Goal: Use online tool/utility: Utilize a website feature to perform a specific function

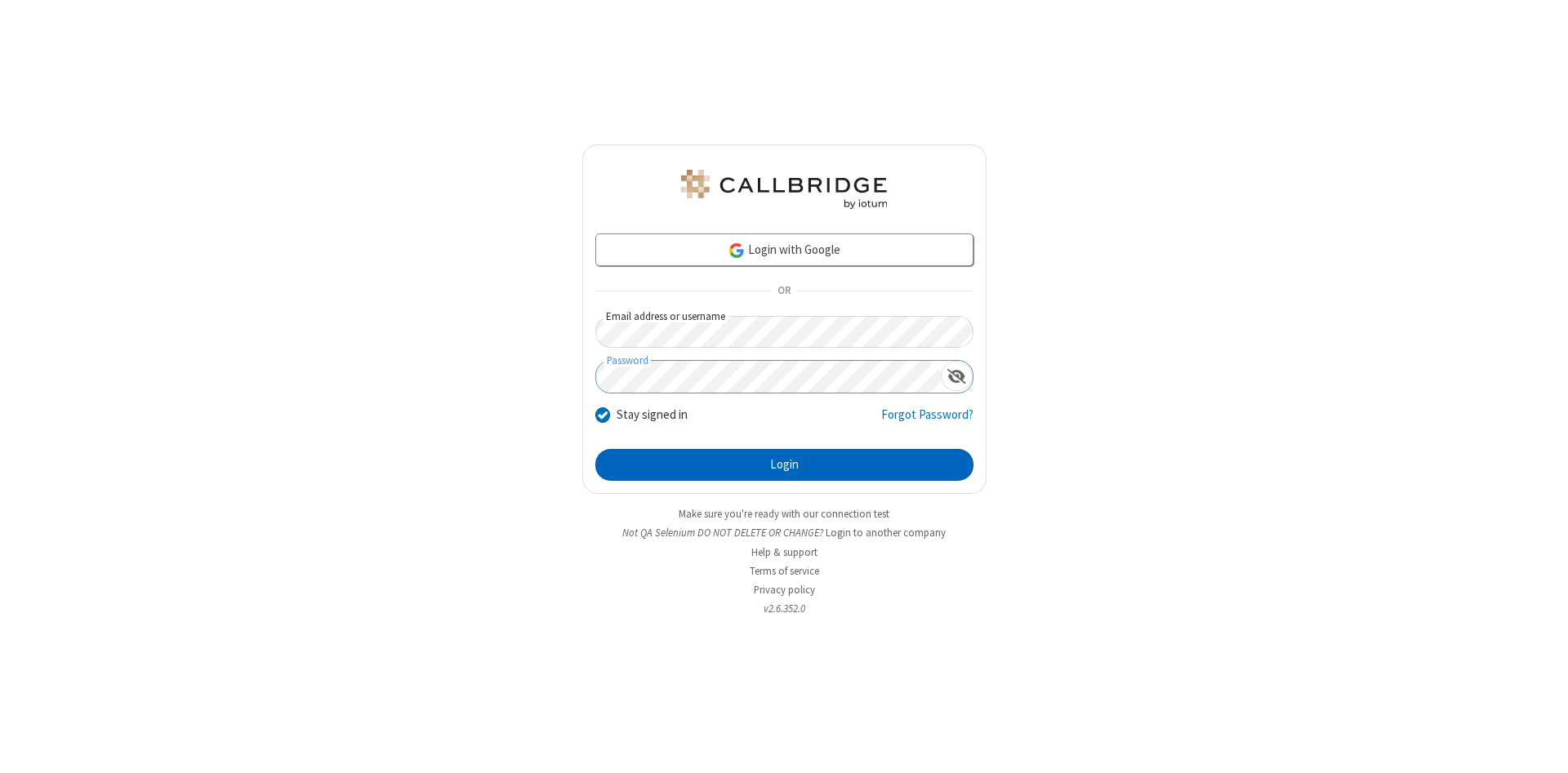
click at [784, 465] on button "Login" at bounding box center [784, 465] width 378 height 32
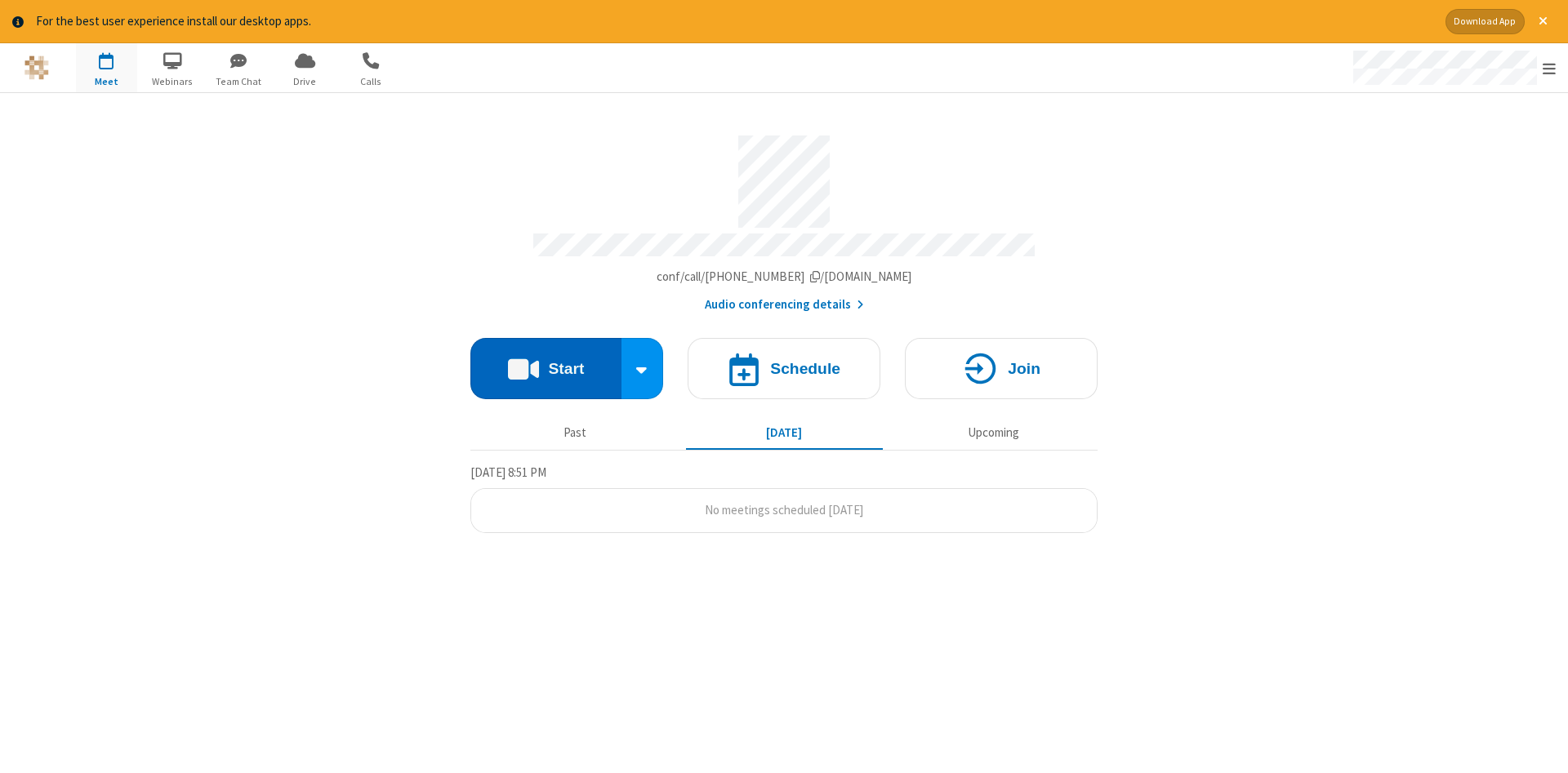
click at [546, 362] on button "Start" at bounding box center [546, 369] width 151 height 61
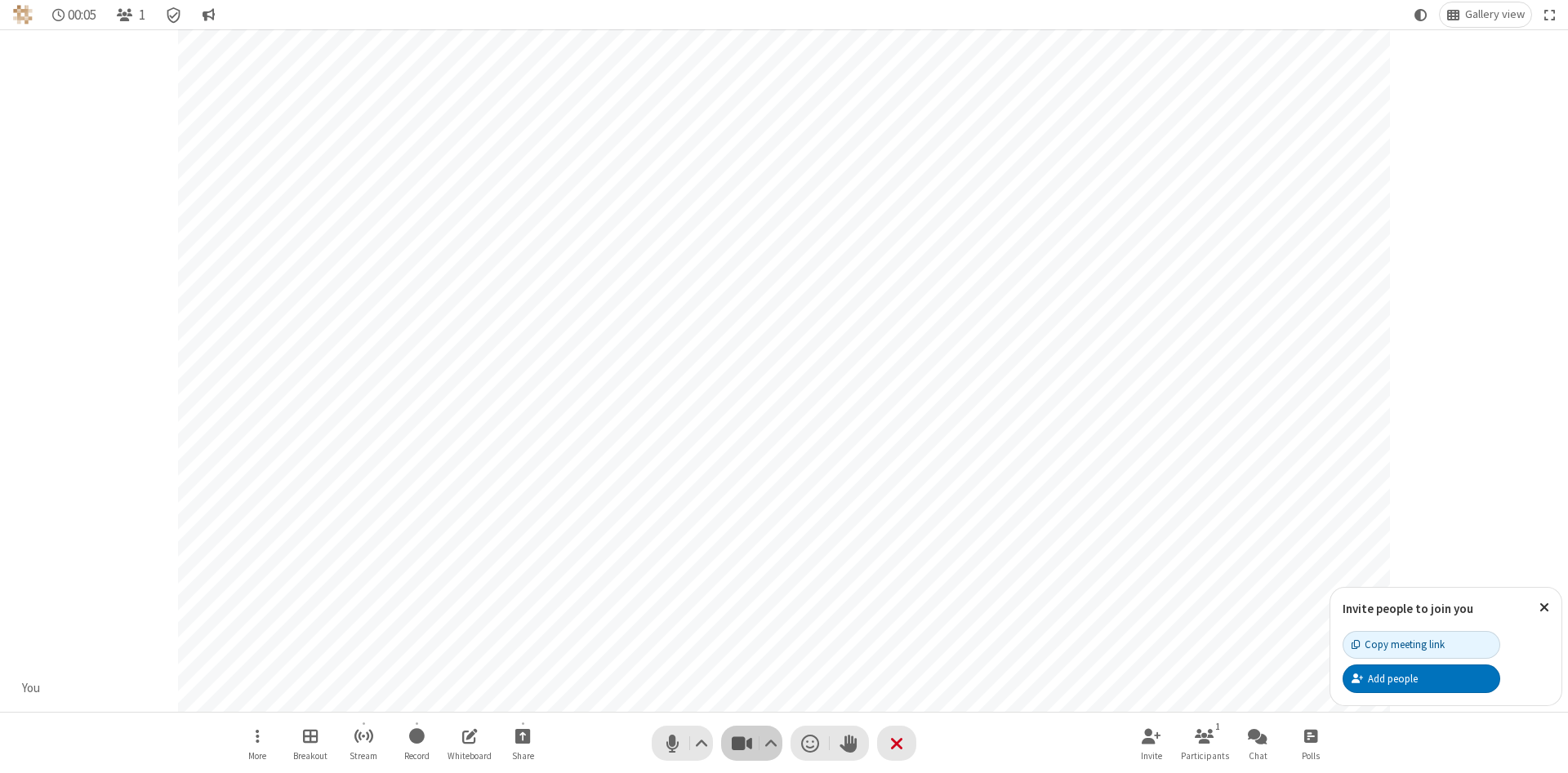
click at [742, 743] on span "Stop video (Alt+V)" at bounding box center [741, 743] width 24 height 24
click at [742, 743] on span "Start video (Alt+V)" at bounding box center [741, 743] width 24 height 24
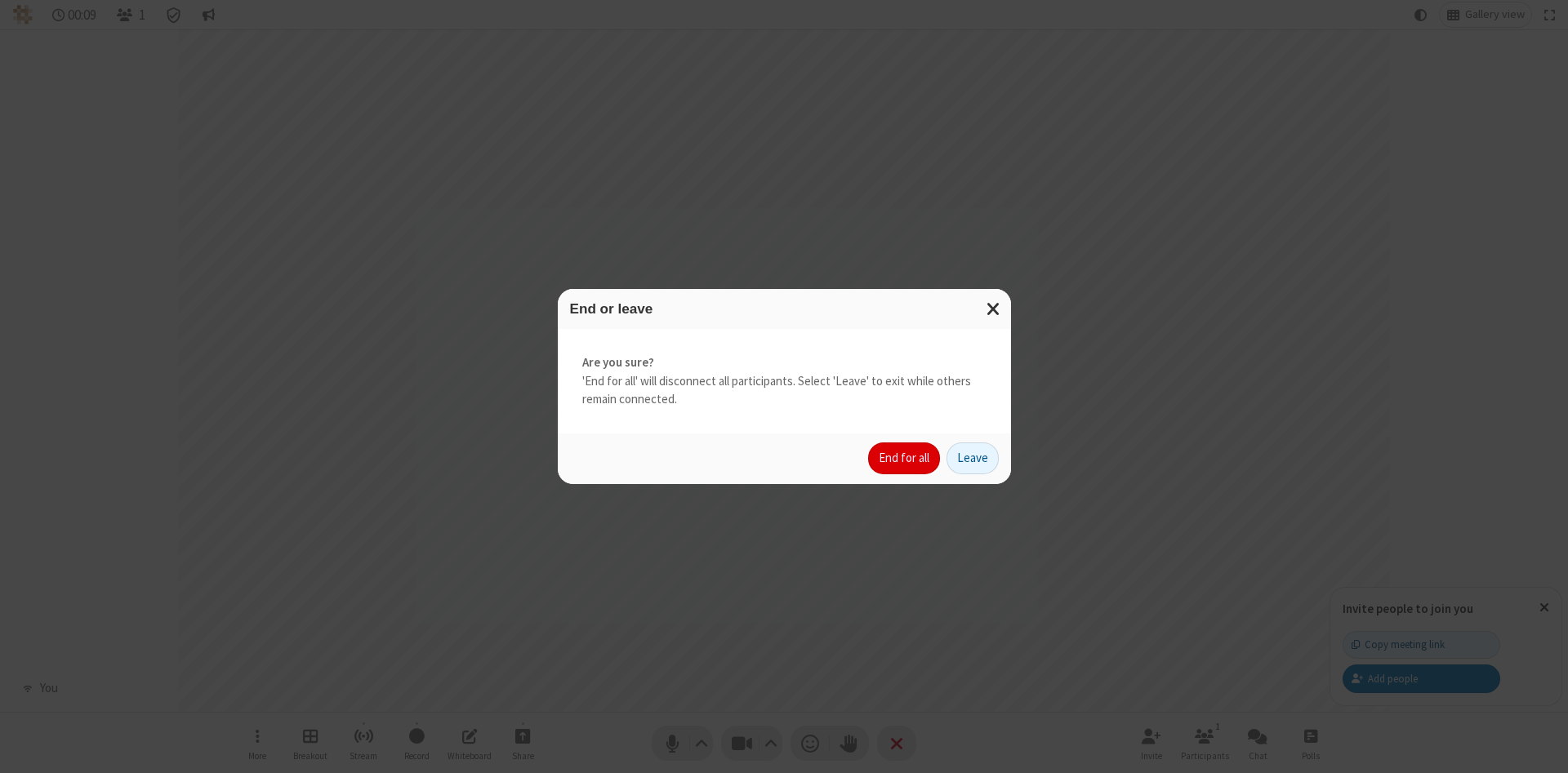
click at [904, 458] on button "End for all" at bounding box center [904, 458] width 72 height 32
